Goal: Use online tool/utility

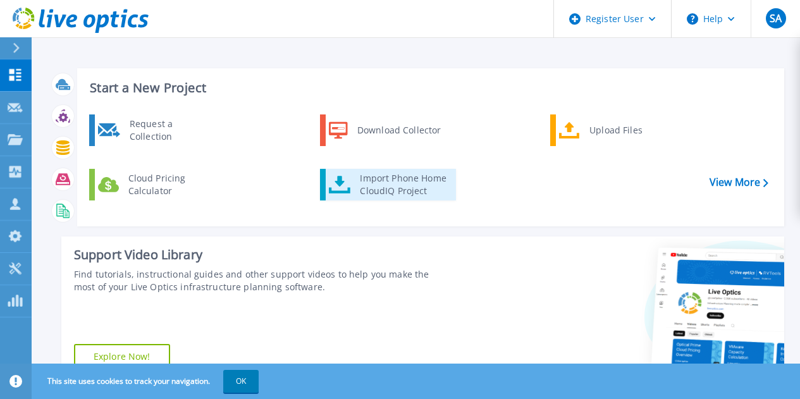
click at [365, 181] on div "Import Phone Home CloudIQ Project" at bounding box center [402, 184] width 99 height 25
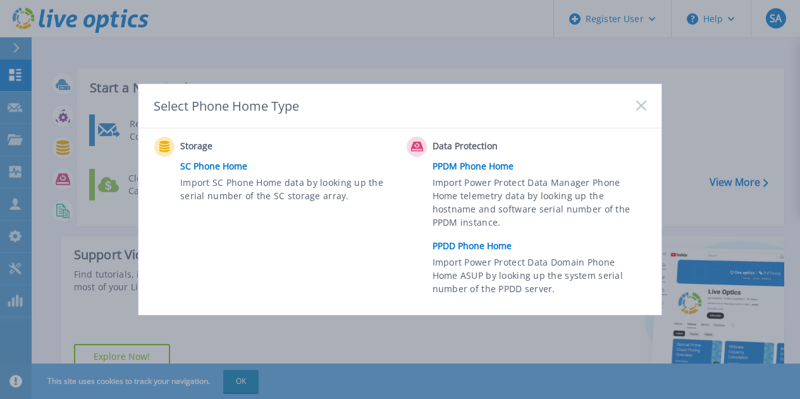
click at [493, 248] on link "PPDD Phone Home" at bounding box center [542, 245] width 220 height 19
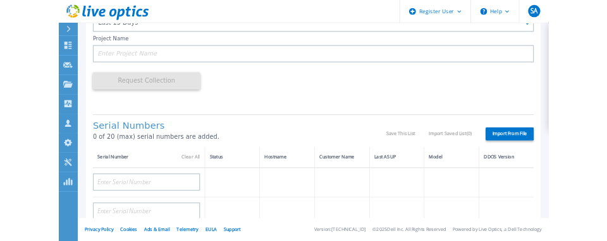
scroll to position [177, 0]
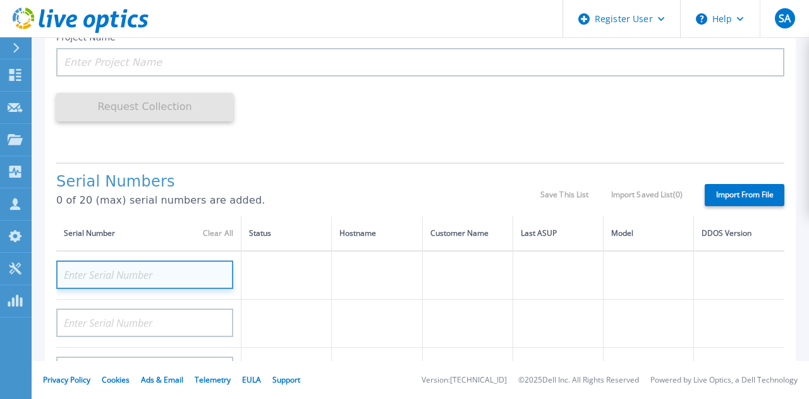
click at [162, 272] on input at bounding box center [144, 274] width 177 height 28
paste input "CRK00244317710"
type input "CRK00244317710"
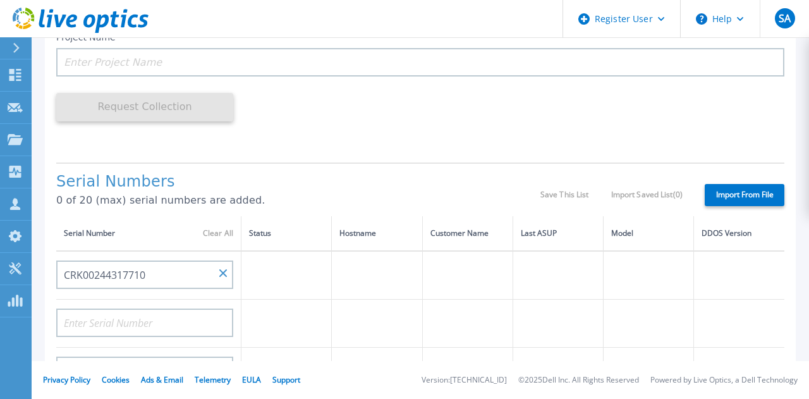
click at [351, 171] on div "Serial Numbers 0 of 20 (max) serial numbers are added. Save This List Import Sa…" at bounding box center [420, 189] width 728 height 54
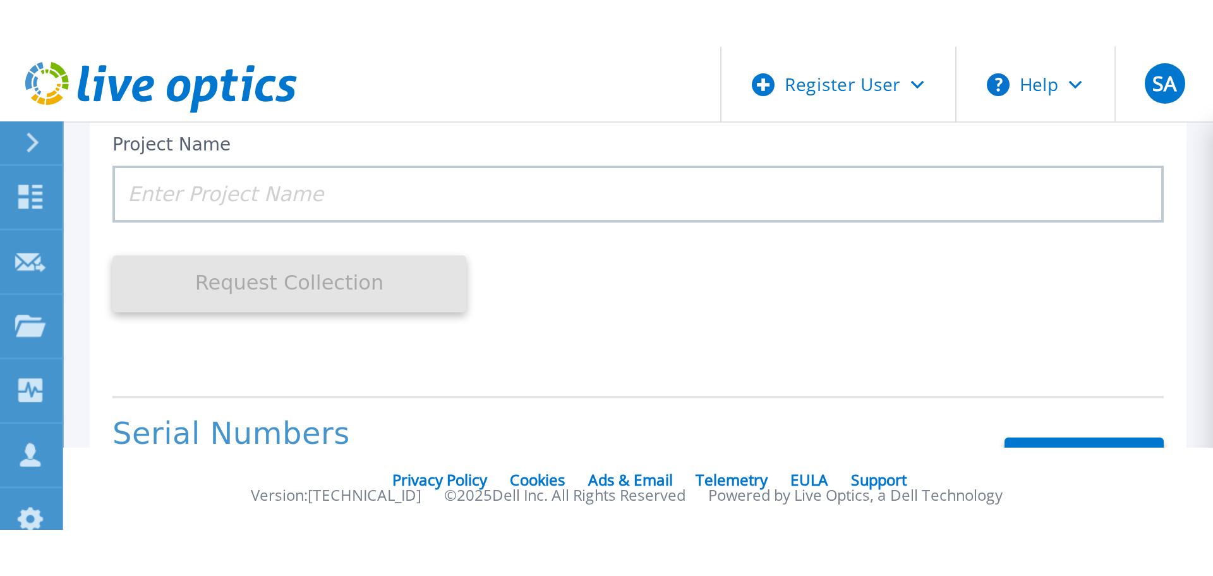
scroll to position [178, 0]
